Goal: Task Accomplishment & Management: Manage account settings

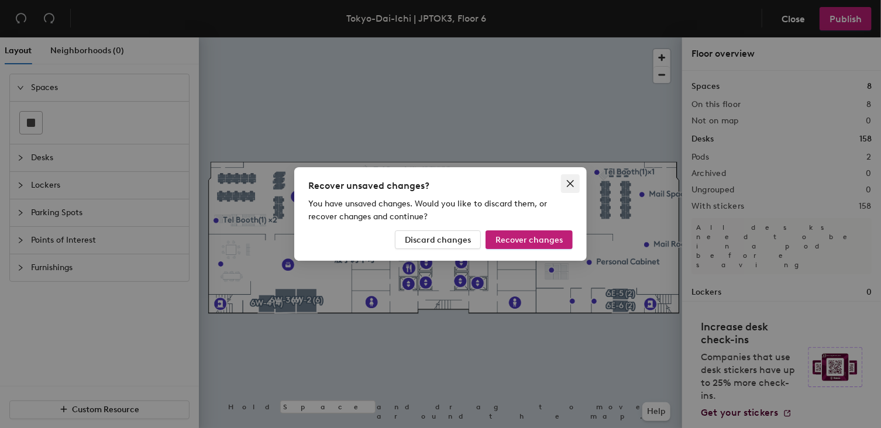
click at [572, 184] on icon "close" at bounding box center [569, 183] width 9 height 9
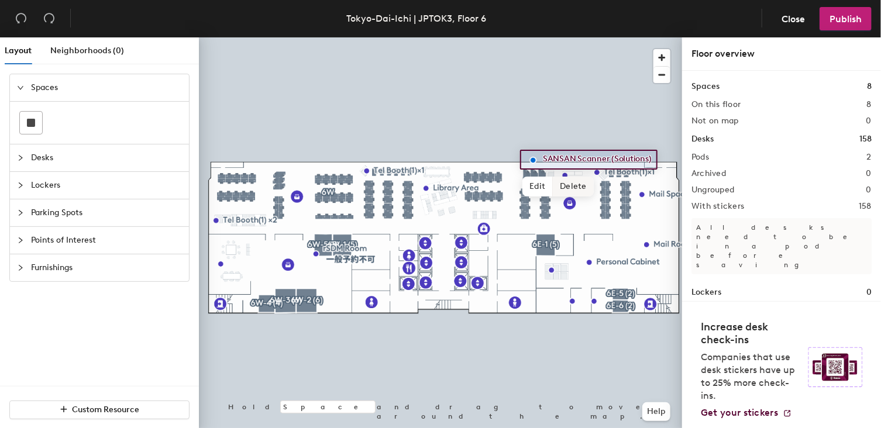
click at [567, 182] on span "Delete" at bounding box center [573, 187] width 41 height 20
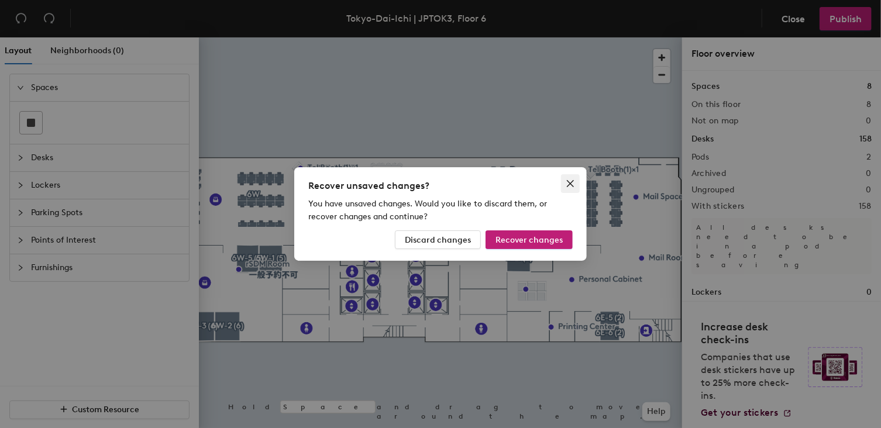
click at [570, 181] on icon "close" at bounding box center [569, 183] width 9 height 9
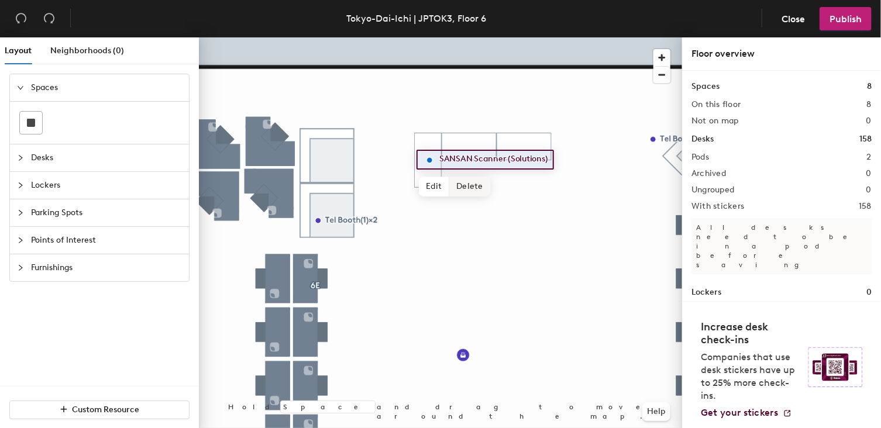
click at [468, 182] on span "Delete" at bounding box center [469, 187] width 41 height 20
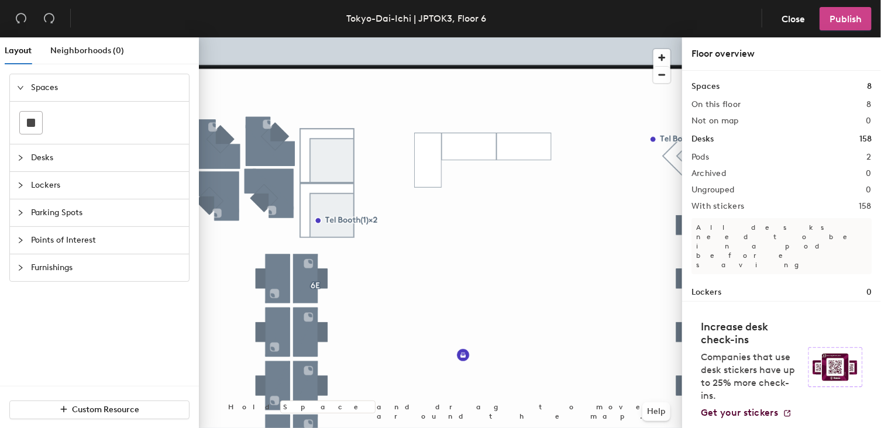
click at [856, 15] on span "Publish" at bounding box center [845, 18] width 32 height 11
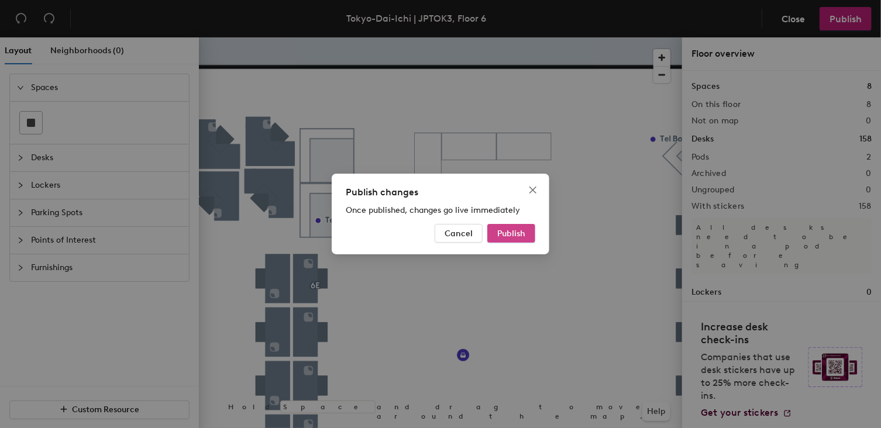
click at [523, 230] on span "Publish" at bounding box center [511, 234] width 28 height 10
